Goal: Information Seeking & Learning: Learn about a topic

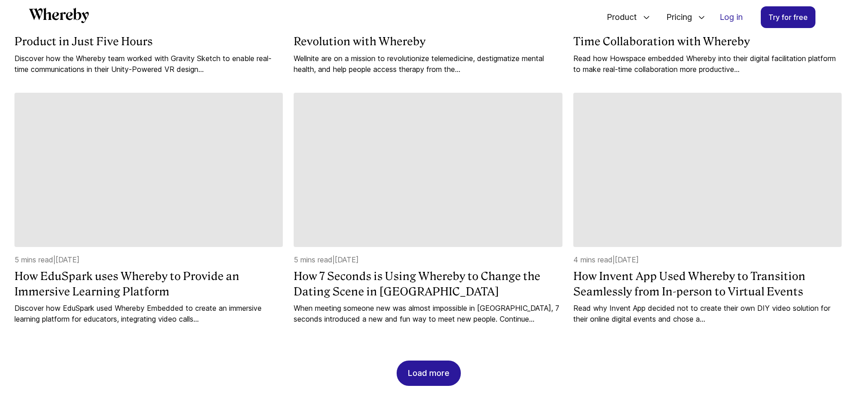
scroll to position [886, 0]
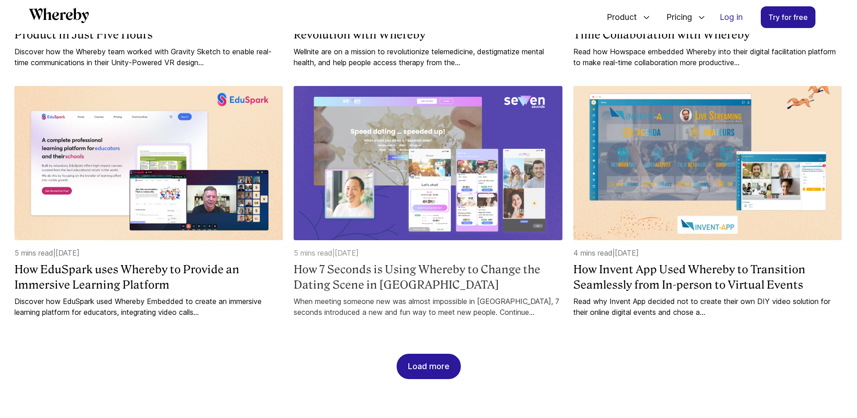
click at [384, 264] on h4 "How 7 Seconds is Using Whereby to Change the Dating Scene in [GEOGRAPHIC_DATA]" at bounding box center [428, 277] width 268 height 30
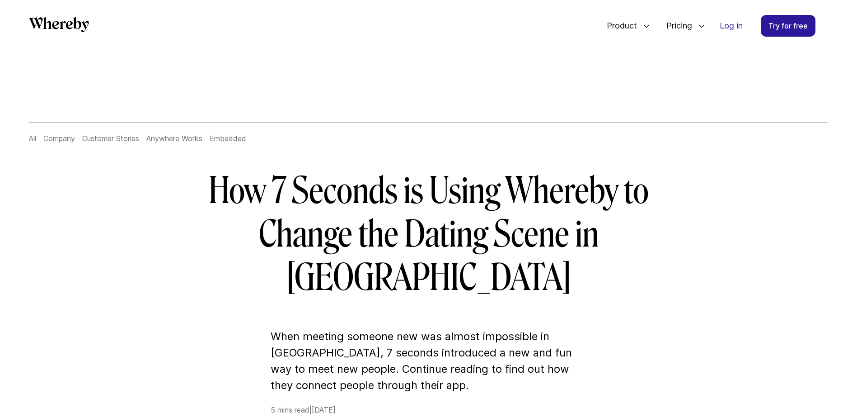
click at [111, 139] on link "Customer Stories" at bounding box center [110, 138] width 57 height 9
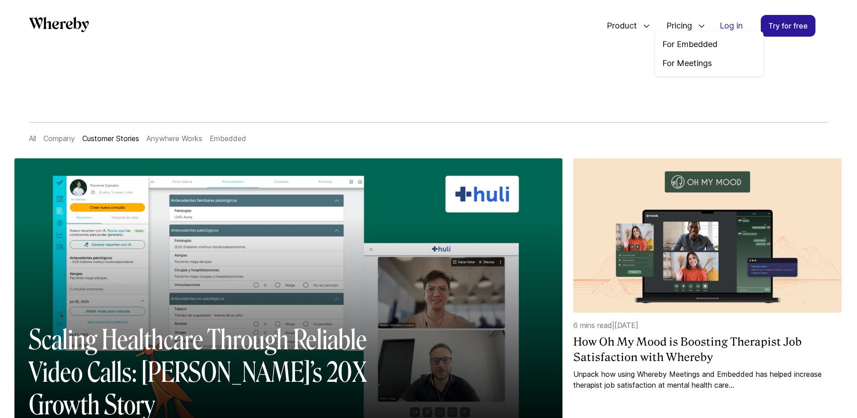
click at [673, 27] on span "Pricing" at bounding box center [676, 26] width 37 height 30
click at [669, 26] on span "Pricing" at bounding box center [676, 26] width 37 height 30
click at [792, 24] on link "Try for free" at bounding box center [788, 26] width 55 height 22
